Goal: Task Accomplishment & Management: Manage account settings

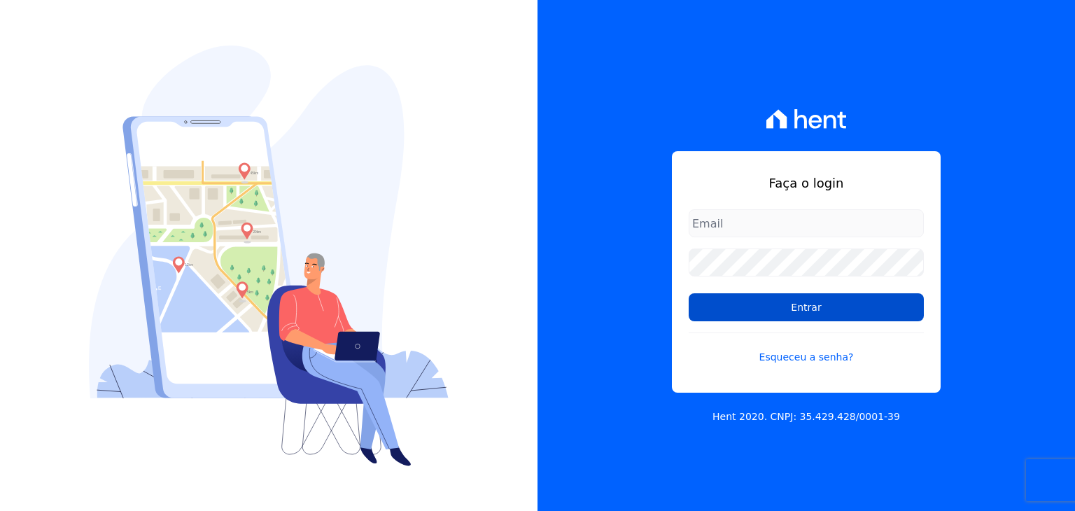
type input "[EMAIL_ADDRESS][DOMAIN_NAME]"
click at [806, 317] on input "Entrar" at bounding box center [806, 307] width 235 height 28
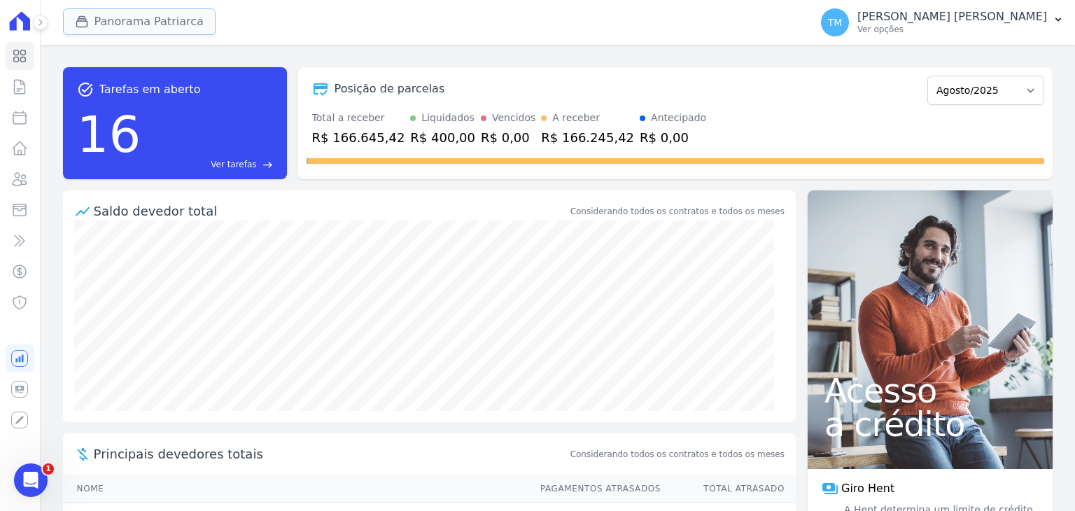
click at [178, 33] on button "Panorama Patriarca" at bounding box center [139, 21] width 153 height 27
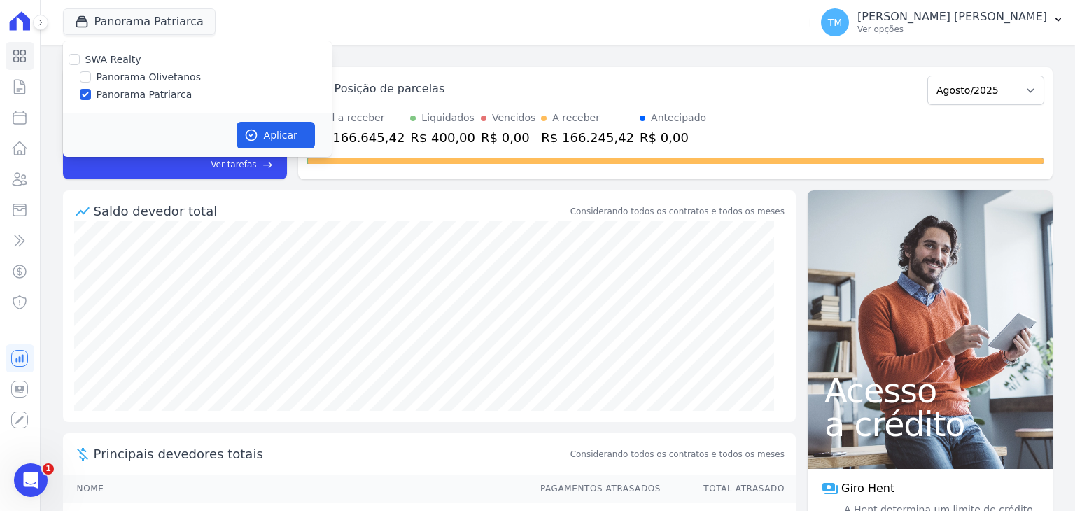
click at [174, 82] on label "Panorama Olivetanos" at bounding box center [149, 77] width 104 height 15
click at [91, 82] on input "Panorama Olivetanos" at bounding box center [85, 76] width 11 height 11
checkbox input "true"
click at [171, 102] on div "SWA Realty Panorama Olivetanos Panorama [PERSON_NAME]" at bounding box center [197, 77] width 269 height 72
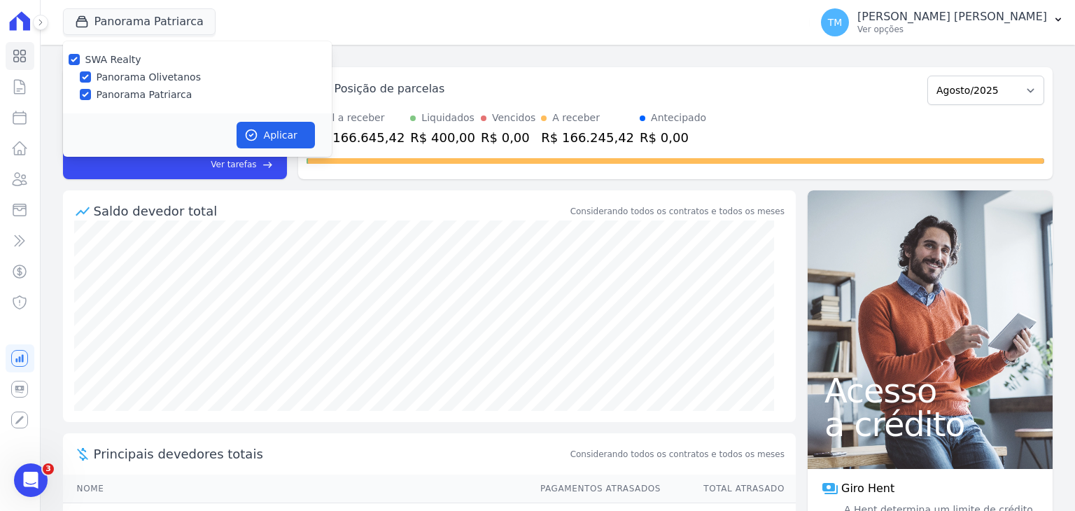
click at [178, 97] on label "Panorama Patriarca" at bounding box center [145, 94] width 96 height 15
click at [91, 97] on input "Panorama Patriarca" at bounding box center [85, 94] width 11 height 11
checkbox input "false"
click at [258, 134] on button "Aplicar" at bounding box center [276, 135] width 78 height 27
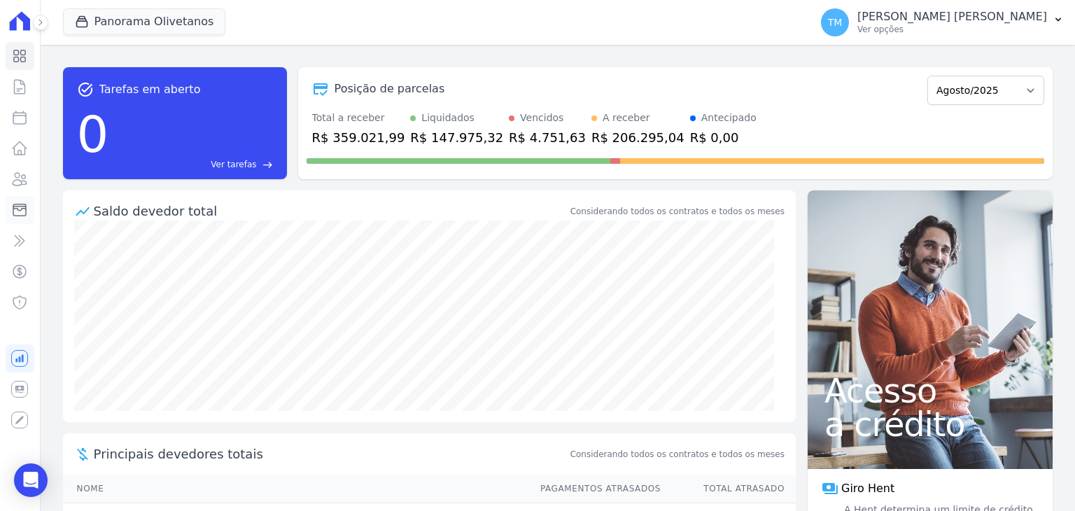
click at [18, 213] on icon at bounding box center [19, 210] width 17 height 17
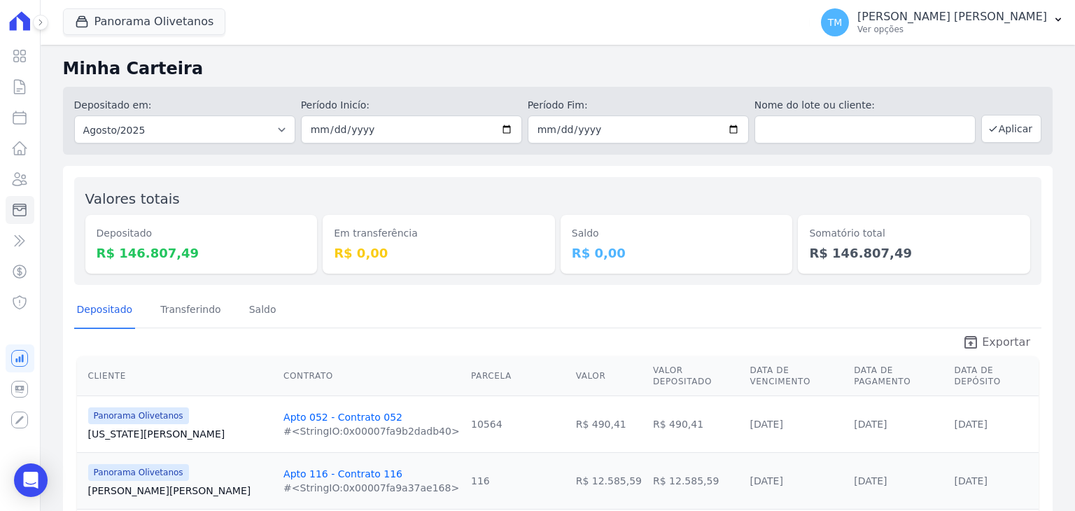
click at [964, 337] on icon "unarchive" at bounding box center [970, 342] width 17 height 17
click at [975, 24] on p "Ver opções" at bounding box center [952, 29] width 190 height 11
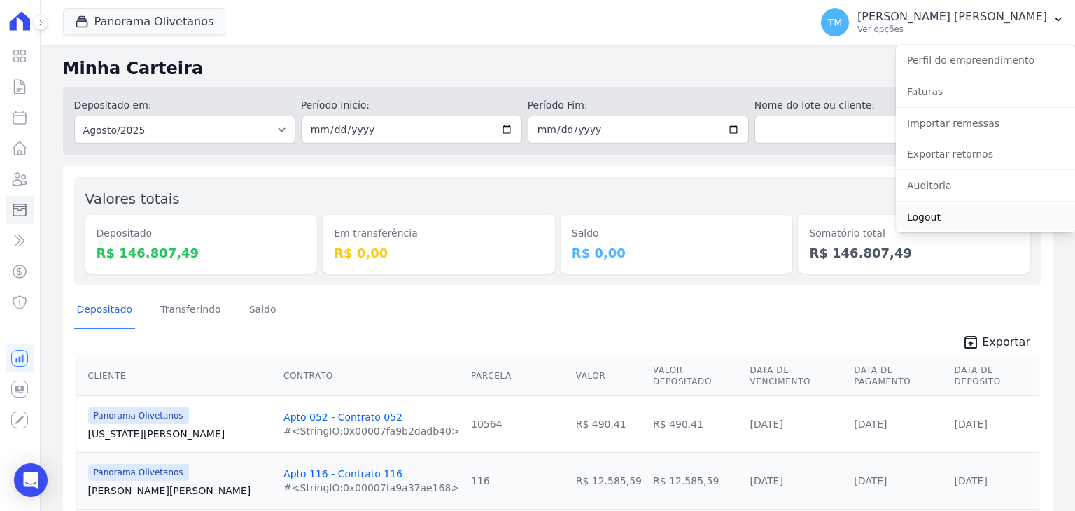
click at [933, 223] on link "Logout" at bounding box center [985, 216] width 179 height 25
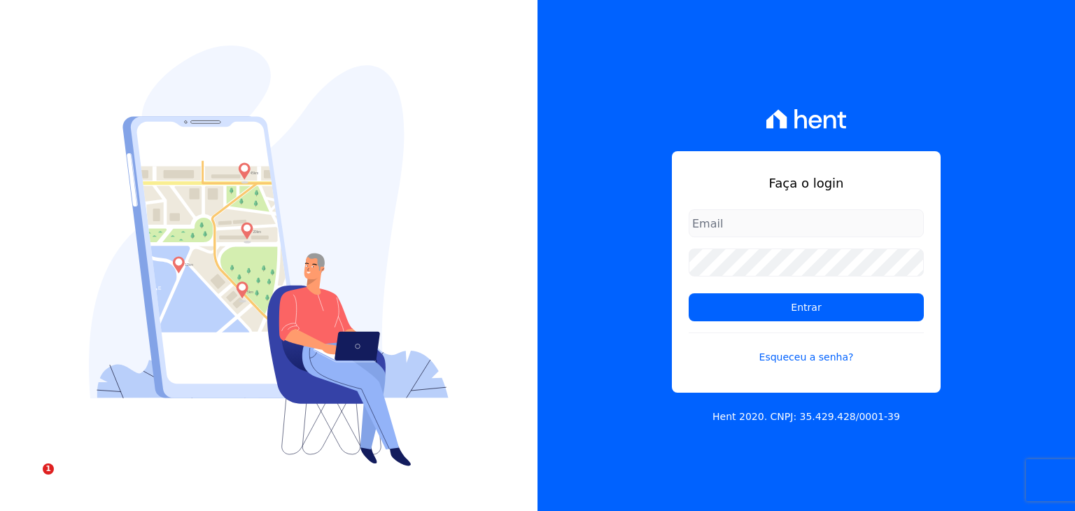
type input "[EMAIL_ADDRESS][DOMAIN_NAME]"
